Goal: Task Accomplishment & Management: Manage account settings

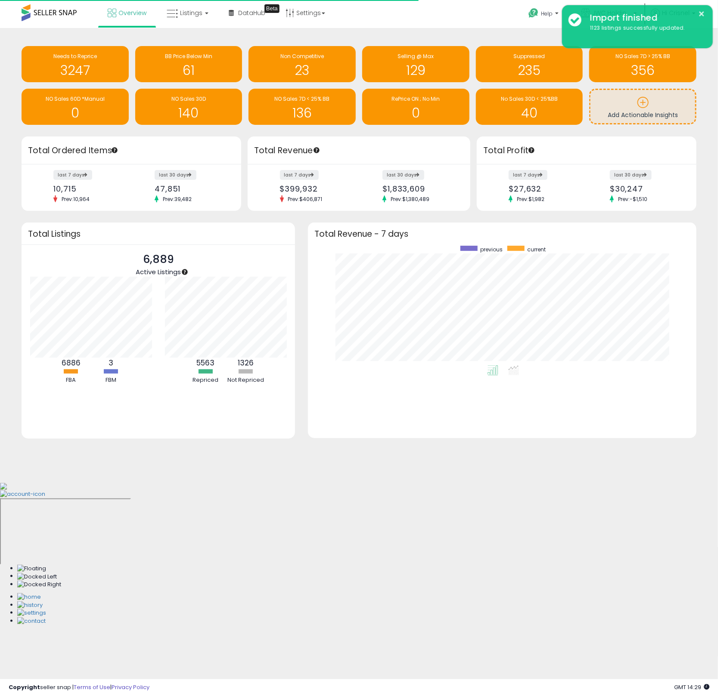
scroll to position [120, 371]
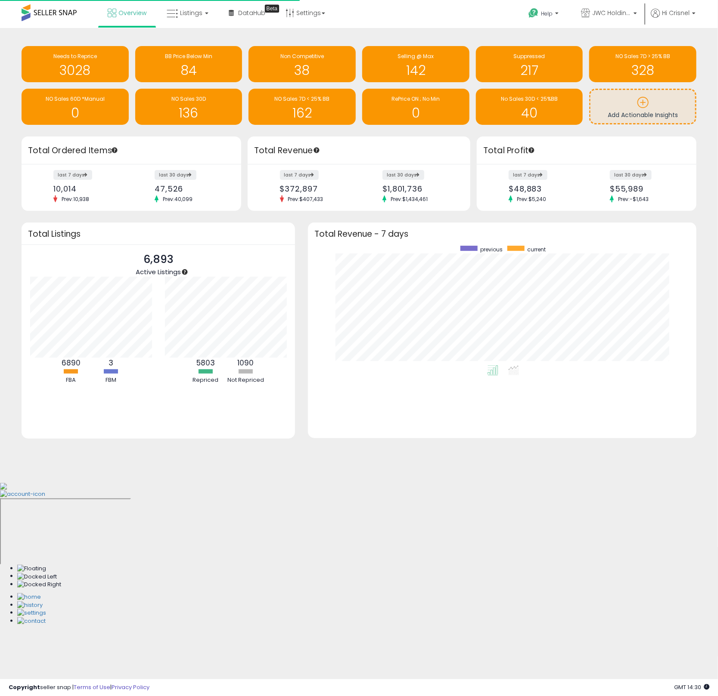
scroll to position [120, 371]
click at [68, 66] on h1 "3028" at bounding box center [75, 70] width 99 height 14
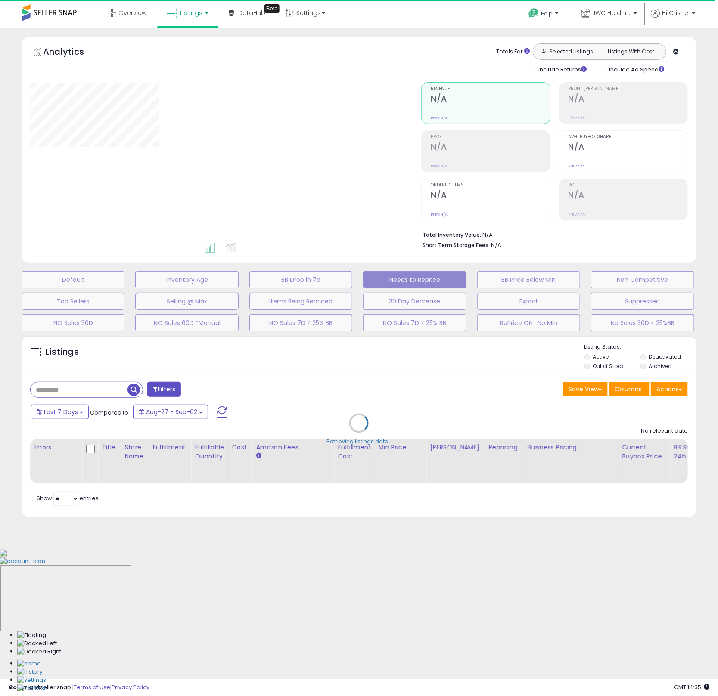
select select "**"
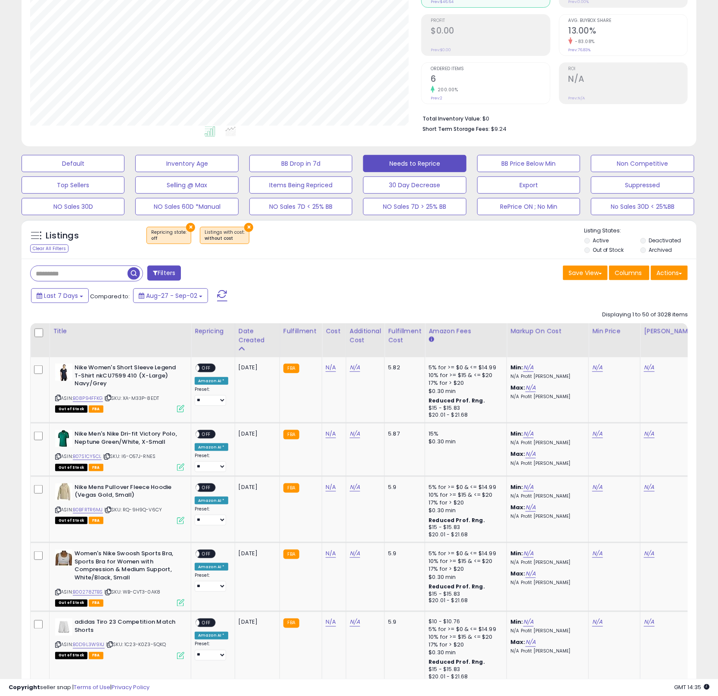
scroll to position [119, 0]
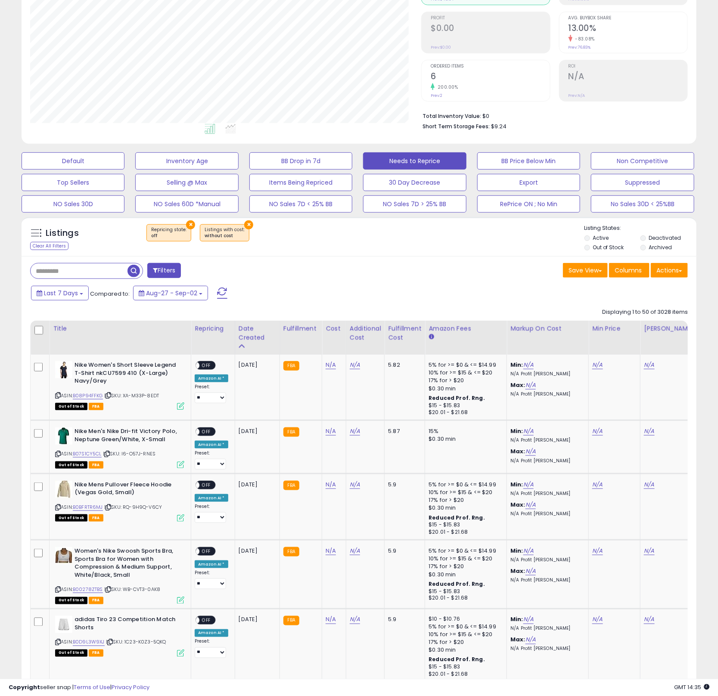
click at [664, 237] on label "Deactivated" at bounding box center [664, 237] width 32 height 7
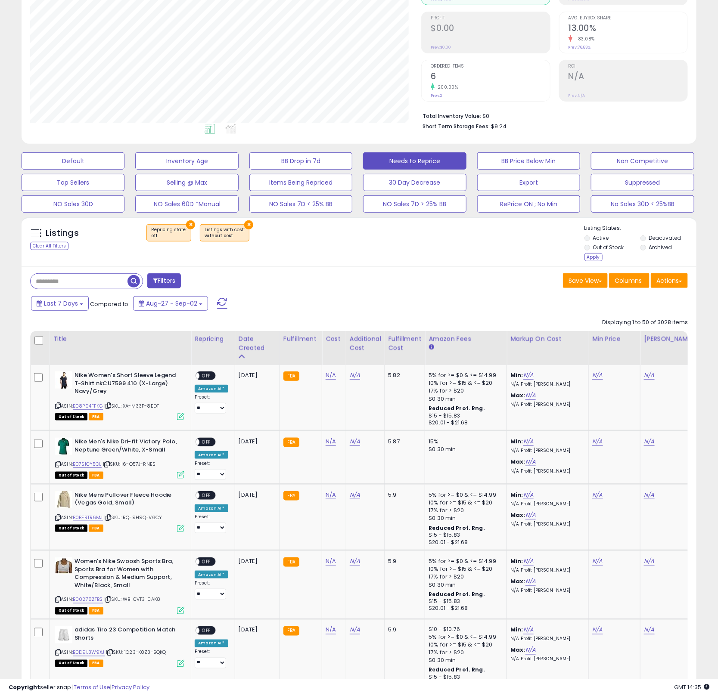
click at [662, 248] on label "Archived" at bounding box center [659, 247] width 23 height 7
click at [590, 260] on div "Apply" at bounding box center [593, 257] width 18 height 8
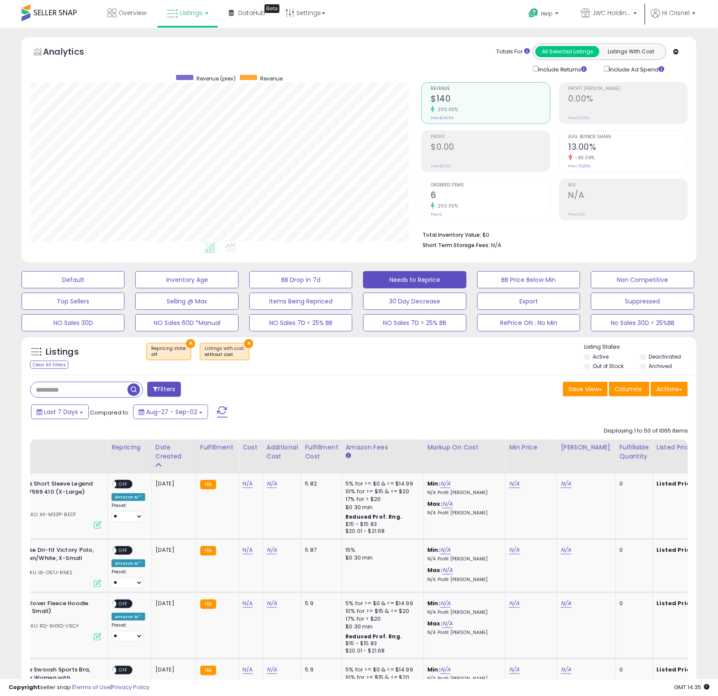
scroll to position [177, 391]
click at [622, 449] on div "Fulfillable Quantity" at bounding box center [634, 452] width 30 height 18
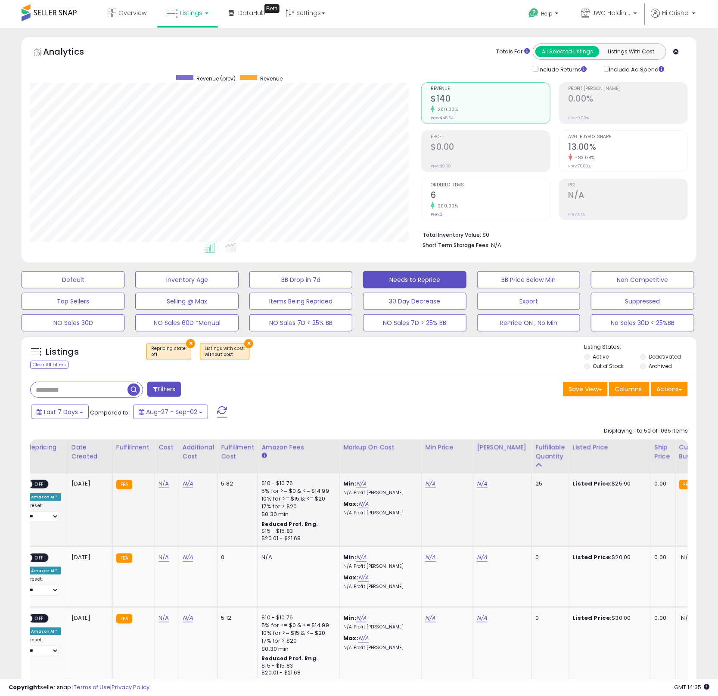
scroll to position [0, 0]
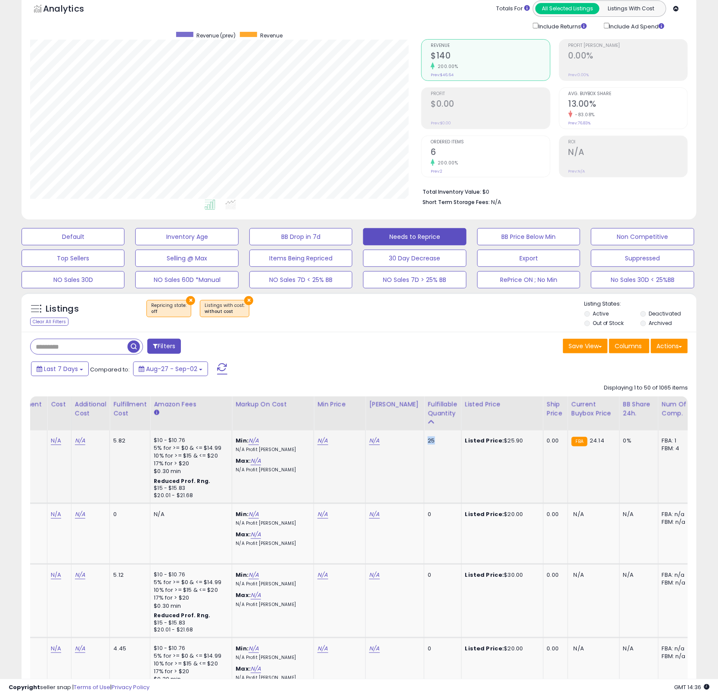
drag, startPoint x: 431, startPoint y: 442, endPoint x: 401, endPoint y: 439, distance: 29.4
click at [401, 439] on tr "Nike SB Everyday 6-Pack No Show Sock - Black ASIN: B00SGMI48E | SKU: 9C-4IRK-RZ…" at bounding box center [226, 467] width 941 height 73
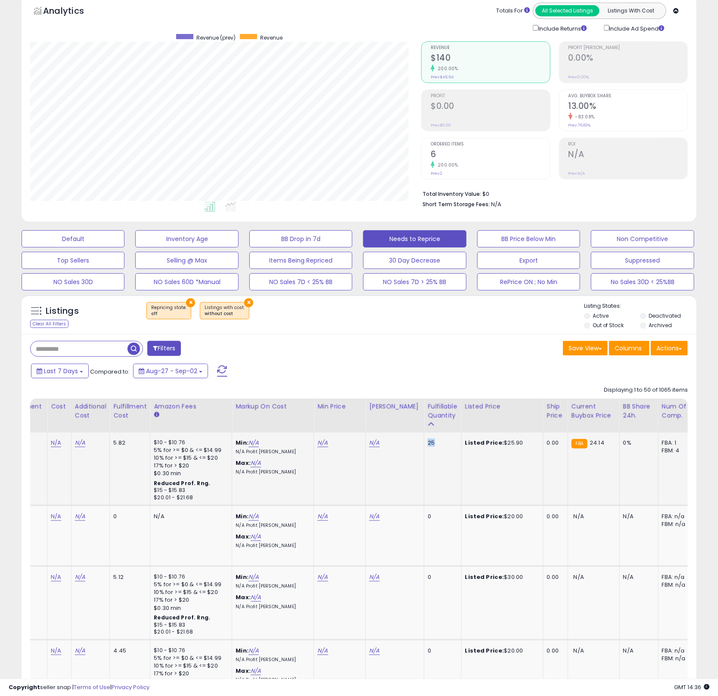
click at [431, 437] on td "25" at bounding box center [442, 469] width 37 height 73
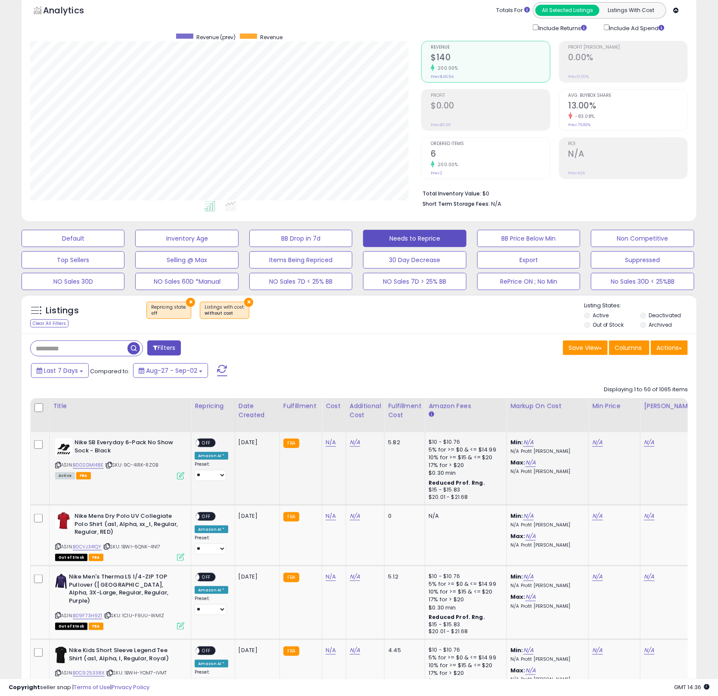
drag, startPoint x: 56, startPoint y: 468, endPoint x: 57, endPoint y: 464, distance: 4.5
click at [56, 468] on div "ASIN: B00SGMI48E | SKU: 9C-4IRK-RZ0B Active FBA" at bounding box center [119, 459] width 129 height 40
drag, startPoint x: 58, startPoint y: 462, endPoint x: 62, endPoint y: 473, distance: 11.4
click at [58, 463] on icon at bounding box center [58, 465] width 6 height 5
